Goal: Task Accomplishment & Management: Use online tool/utility

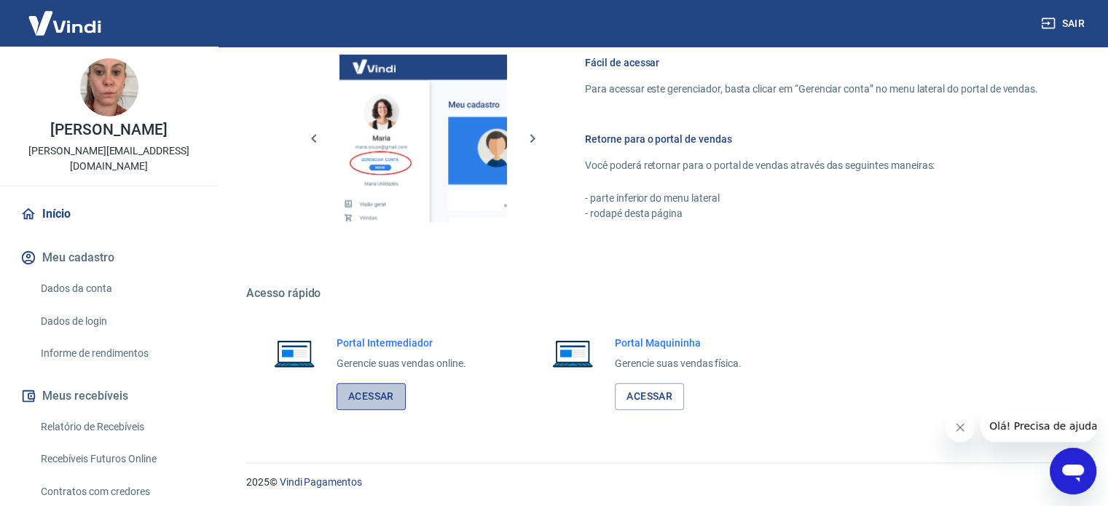
click at [374, 396] on link "Acessar" at bounding box center [371, 396] width 69 height 27
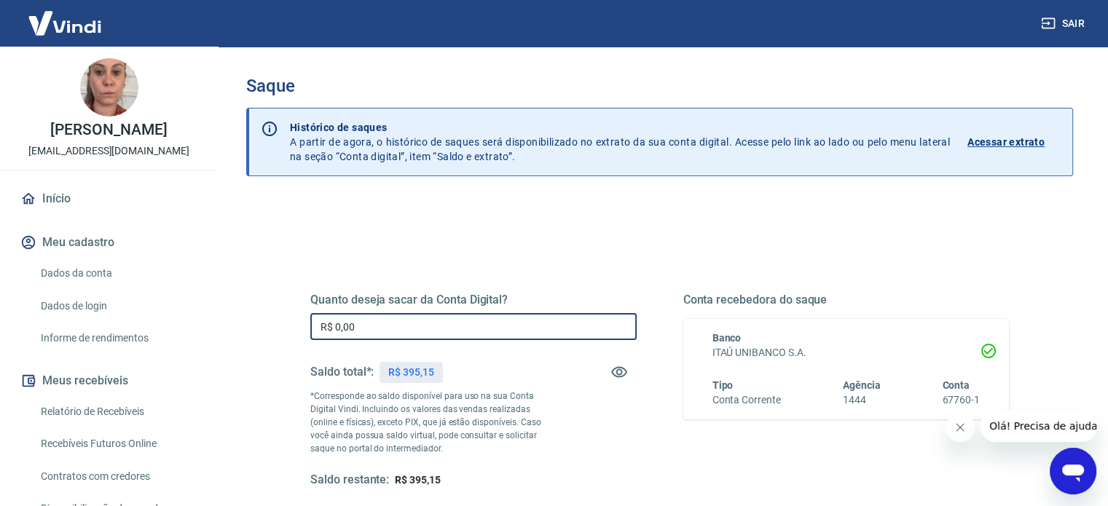
drag, startPoint x: 387, startPoint y: 330, endPoint x: 243, endPoint y: 330, distance: 144.2
click at [242, 329] on div "Saque Histórico de saques A partir de agora, o histórico de saques será disponi…" at bounding box center [660, 330] width 862 height 567
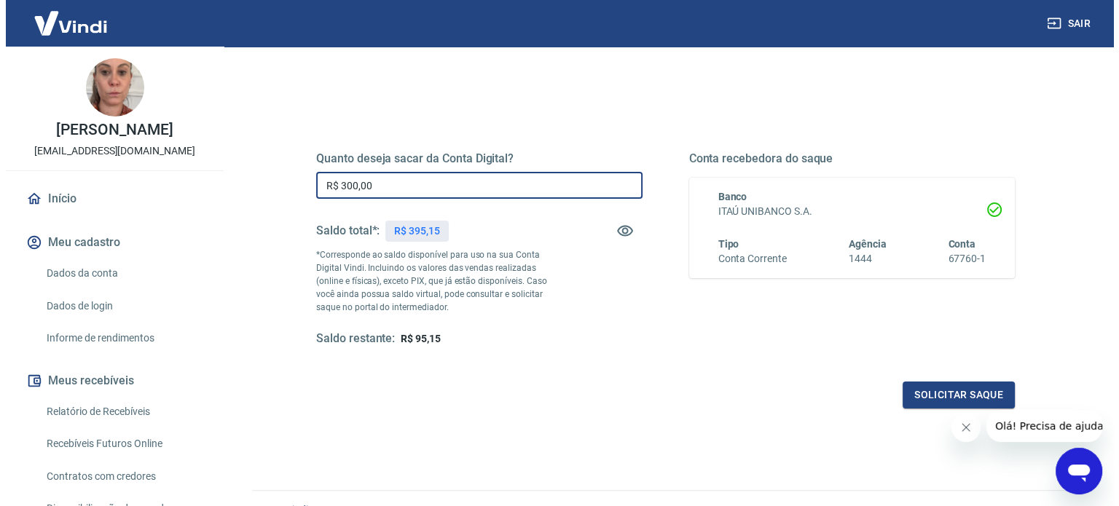
scroll to position [213, 0]
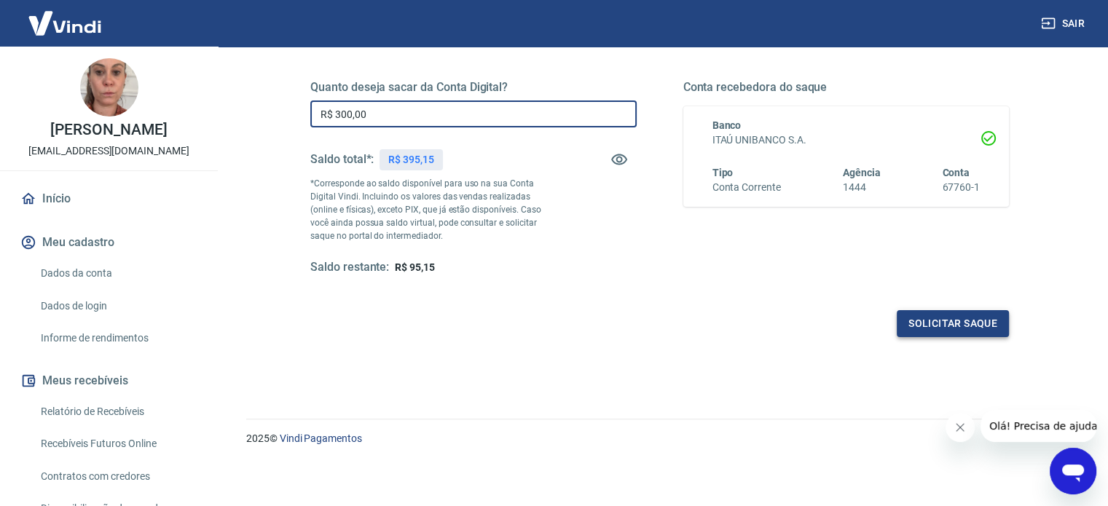
type input "R$ 300,00"
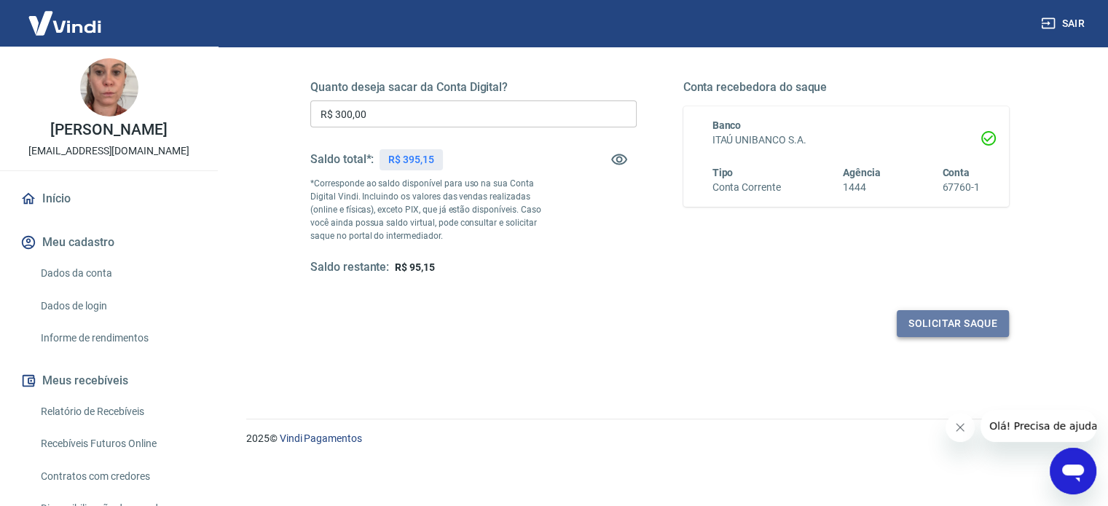
click at [905, 327] on button "Solicitar saque" at bounding box center [953, 323] width 112 height 27
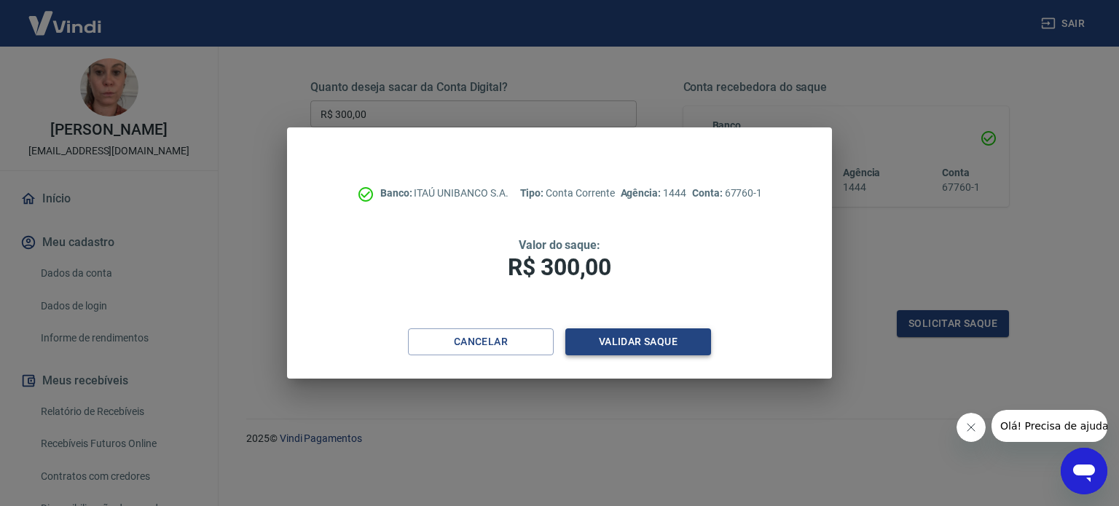
click at [638, 334] on button "Validar saque" at bounding box center [638, 342] width 146 height 27
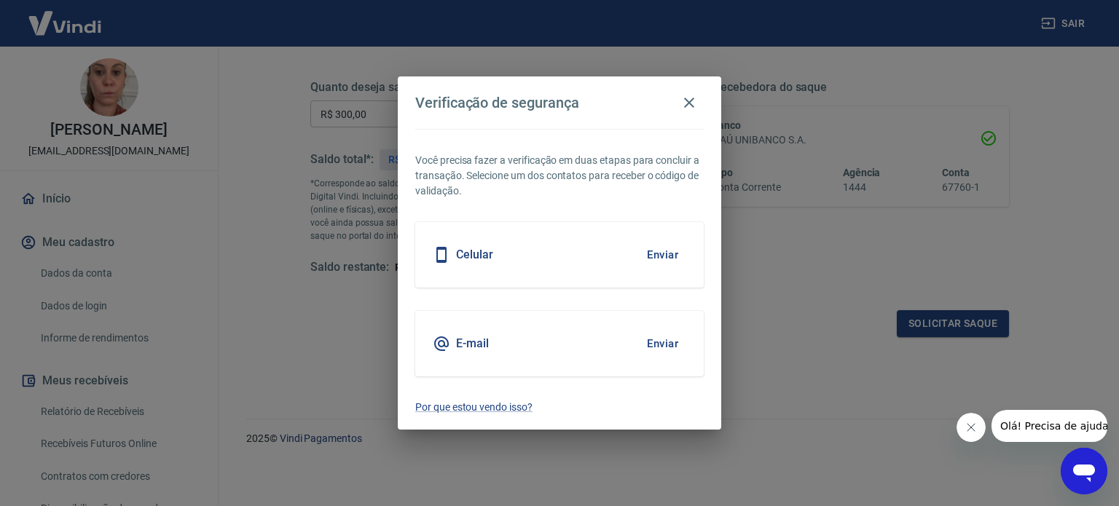
click at [667, 253] on button "Enviar" at bounding box center [662, 255] width 47 height 31
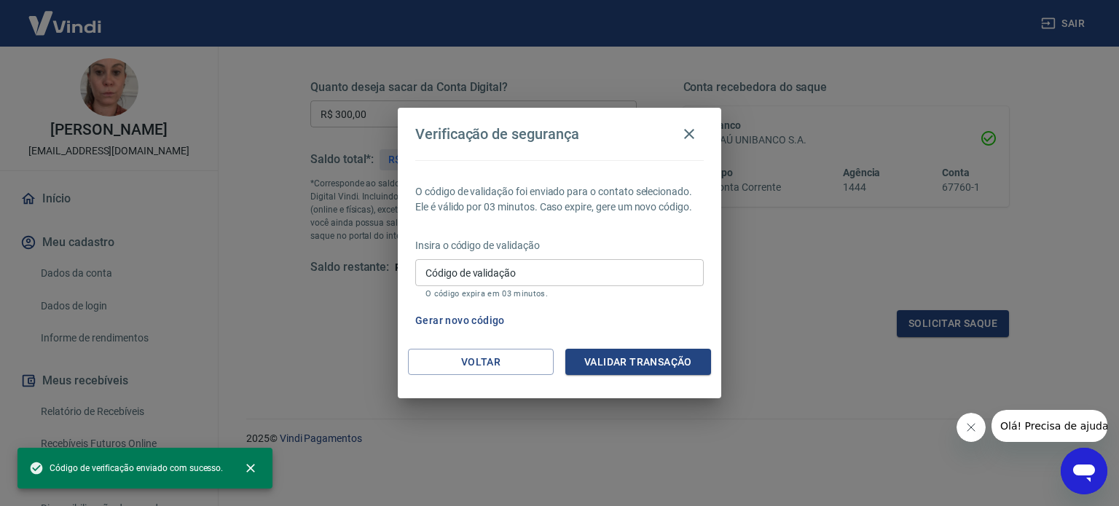
click at [967, 424] on icon "Fechar mensagem da empresa" at bounding box center [970, 428] width 12 height 12
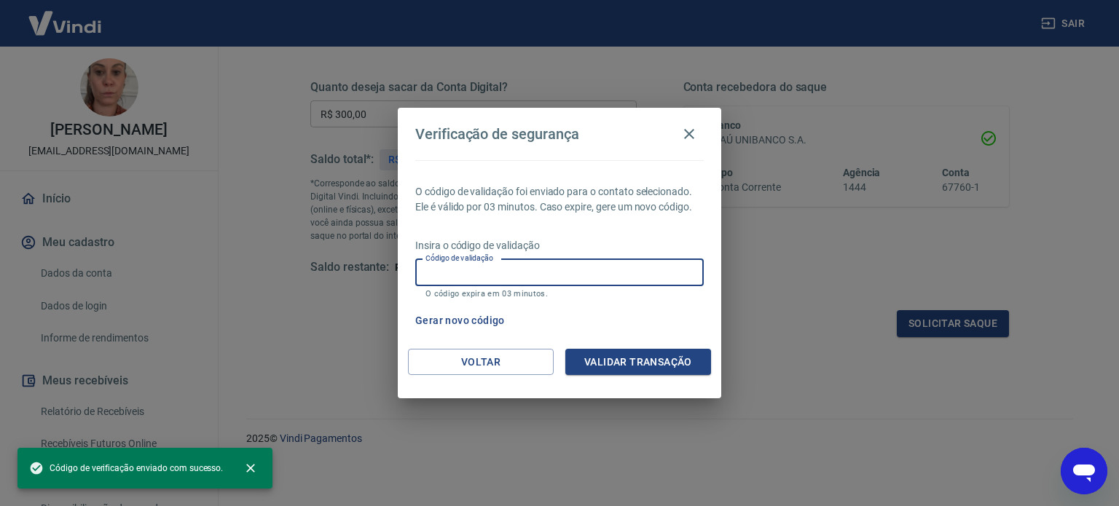
click at [583, 272] on input "Código de validação" at bounding box center [559, 272] width 288 height 27
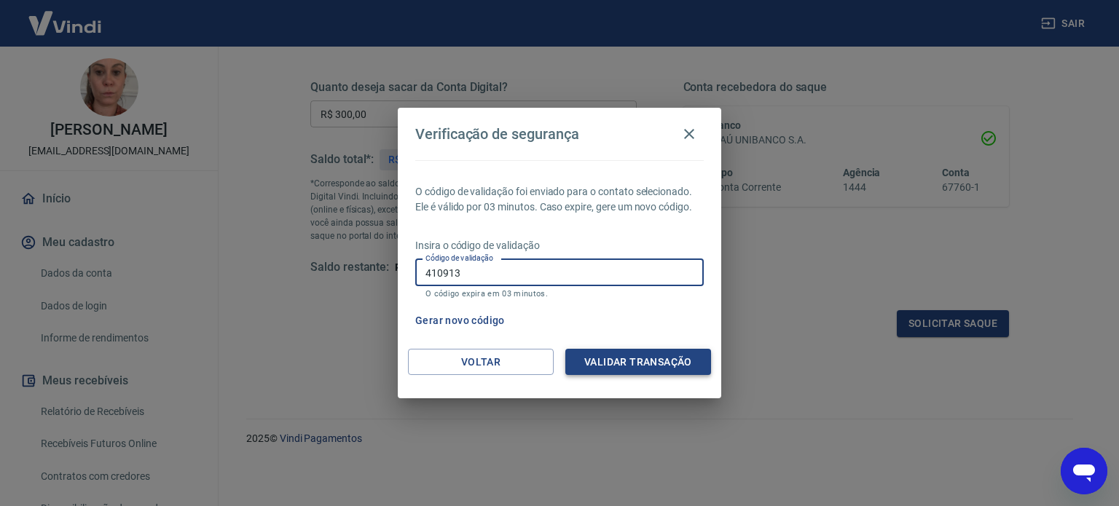
type input "410913"
click at [624, 353] on button "Validar transação" at bounding box center [638, 362] width 146 height 27
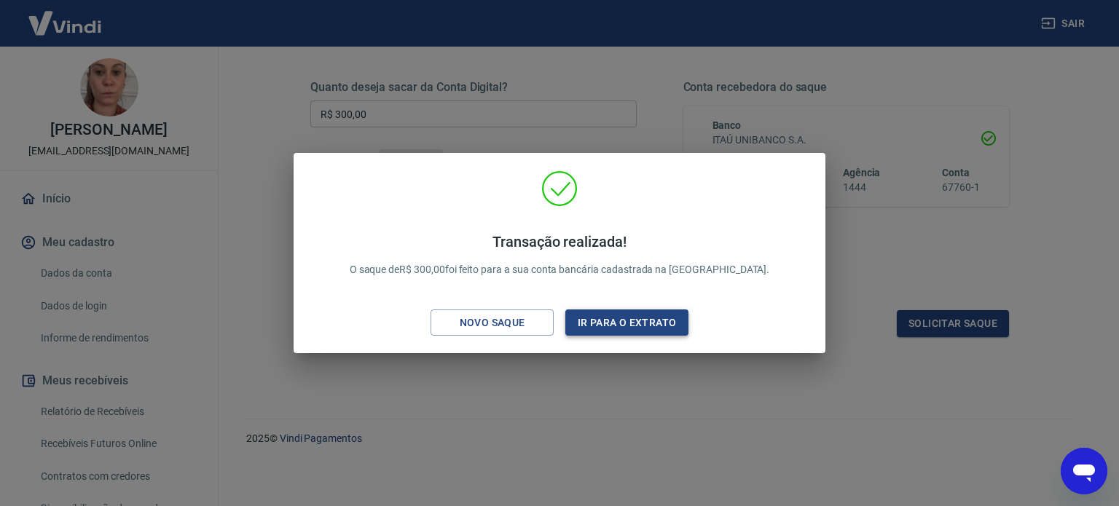
click at [637, 321] on button "Ir para o extrato" at bounding box center [626, 323] width 123 height 27
